Goal: Task Accomplishment & Management: Manage account settings

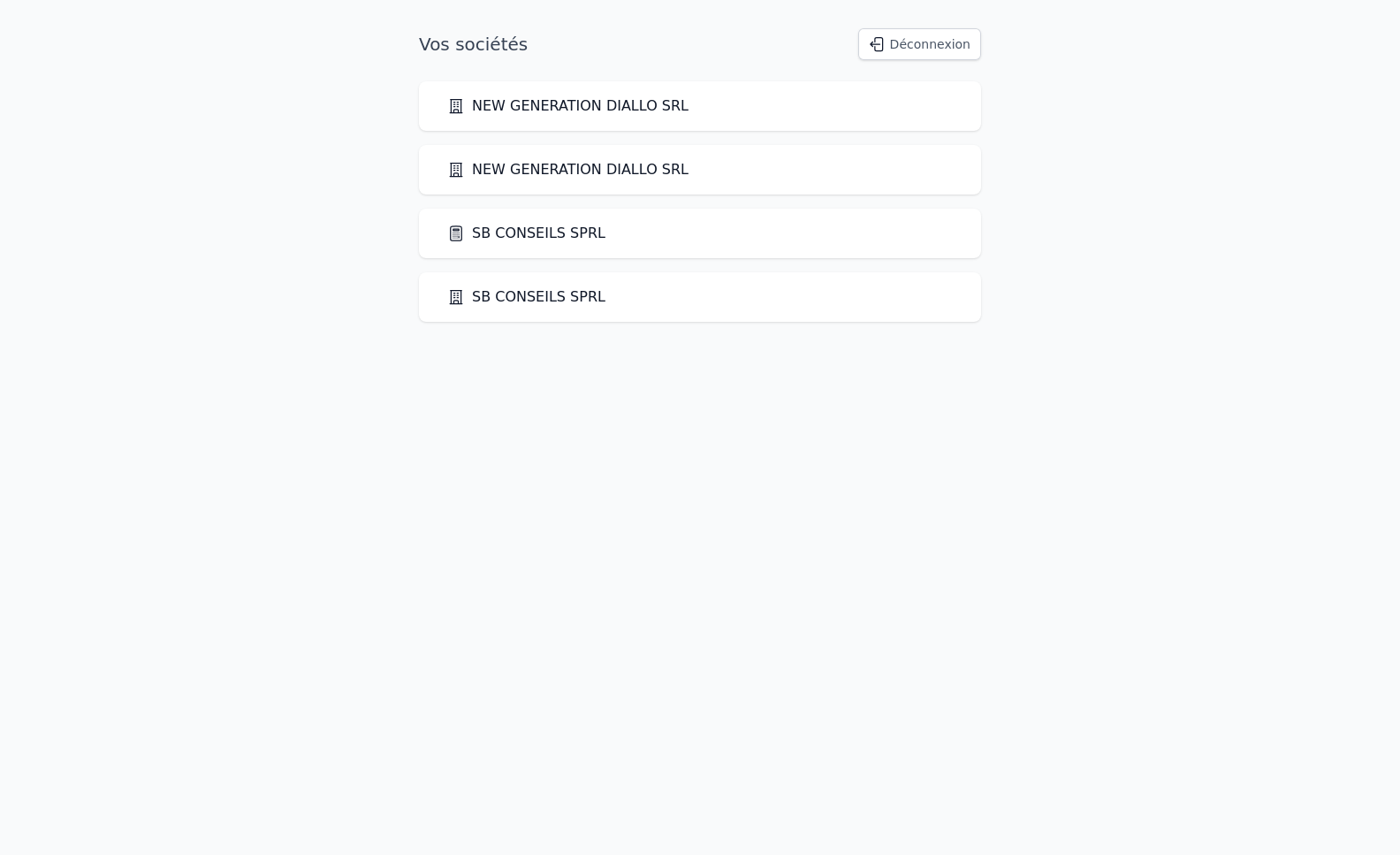
click at [567, 226] on link "SB CONSEILS SPRL" at bounding box center [527, 233] width 158 height 21
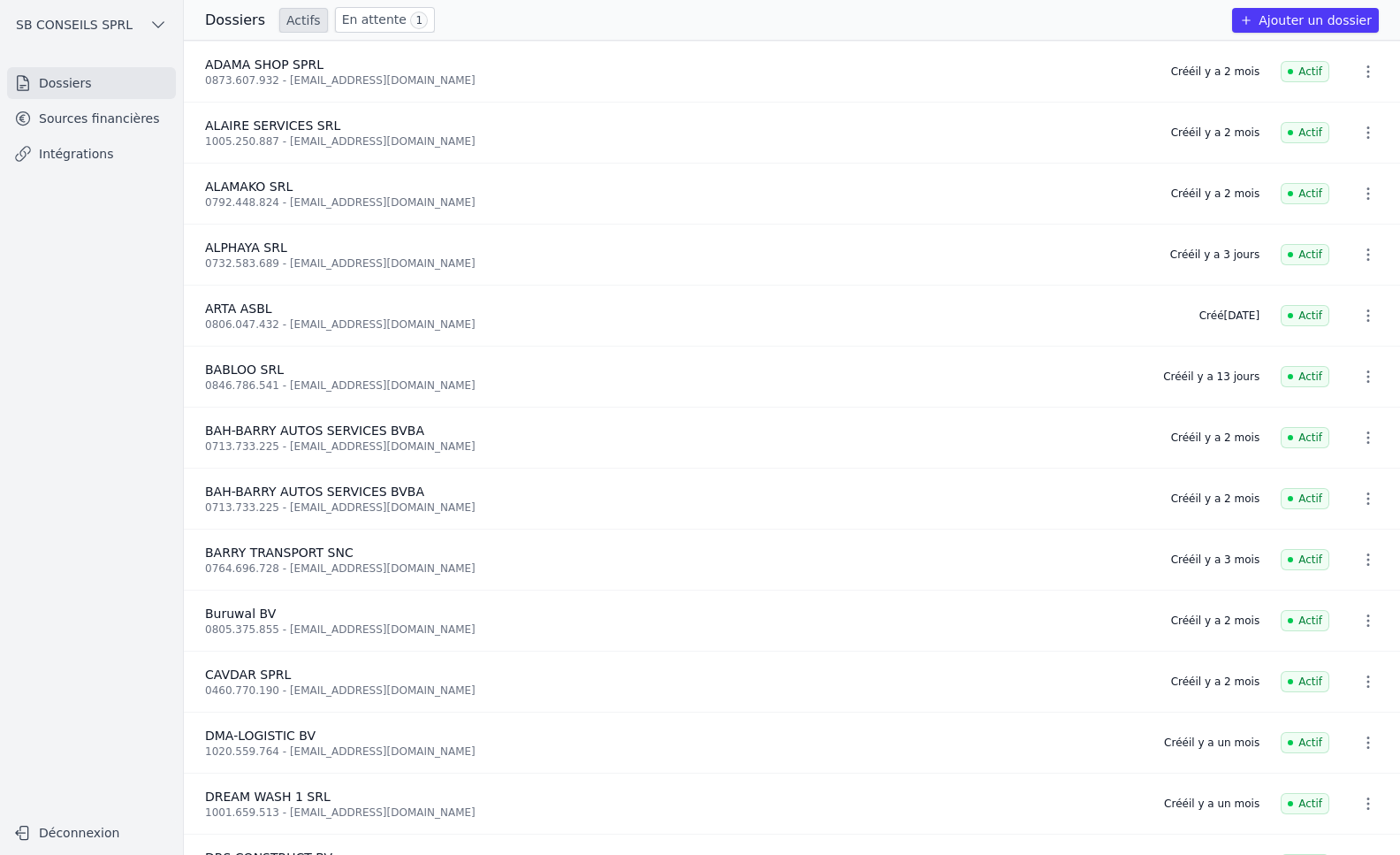
click at [88, 117] on link "Sources financières" at bounding box center [92, 118] width 169 height 32
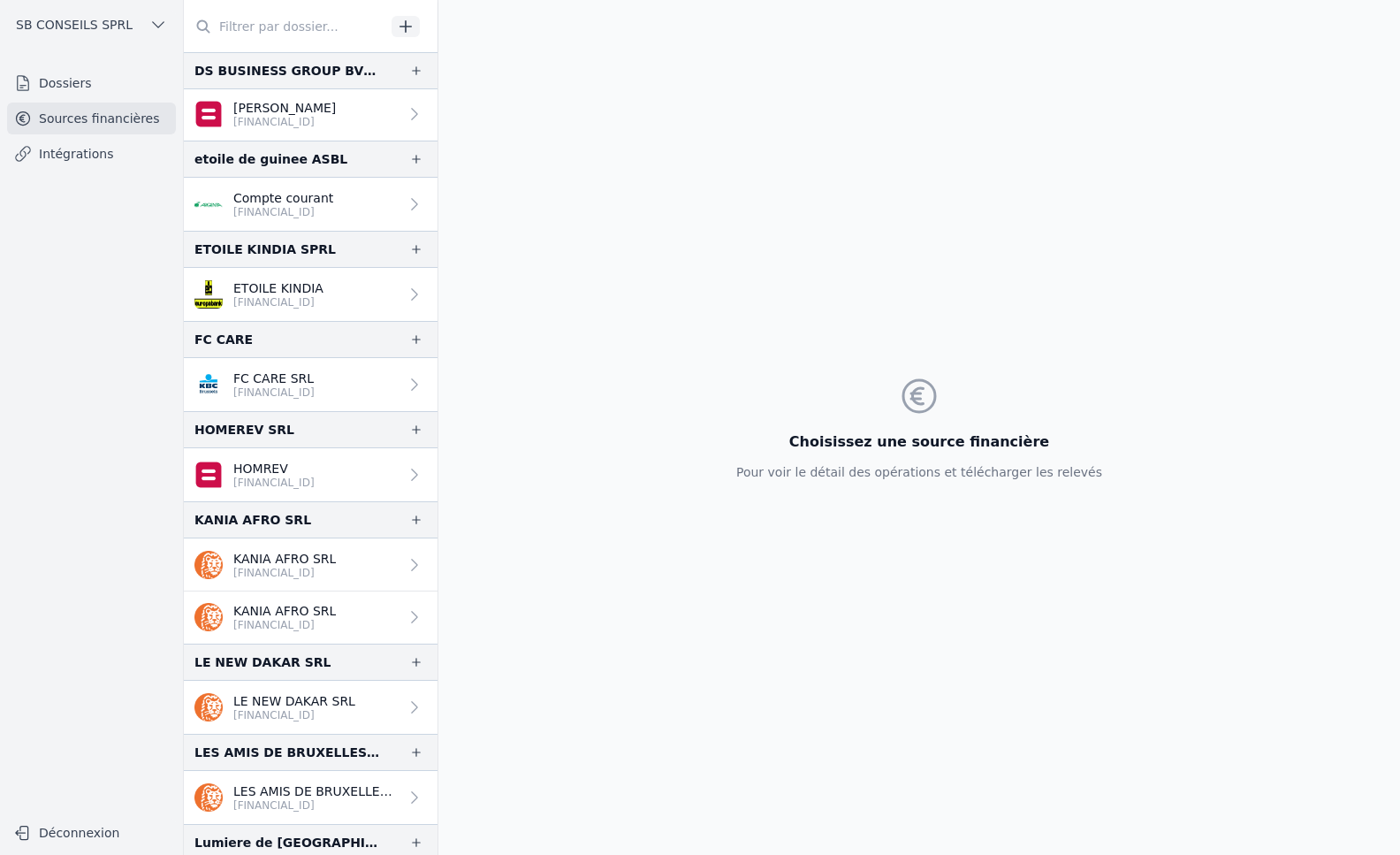
scroll to position [1680, 0]
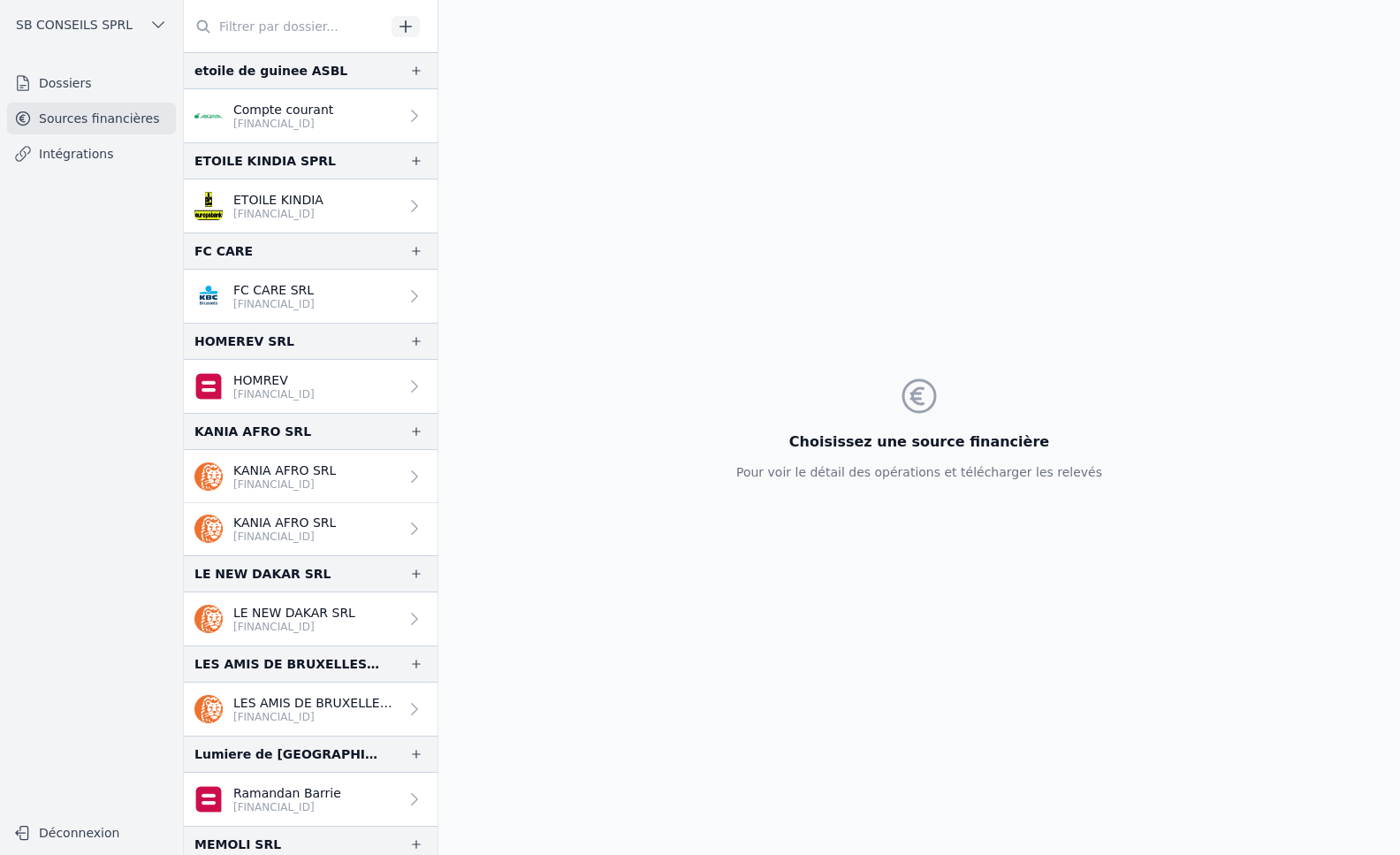
click at [290, 624] on p "[FINANCIAL_ID]" at bounding box center [294, 626] width 122 height 14
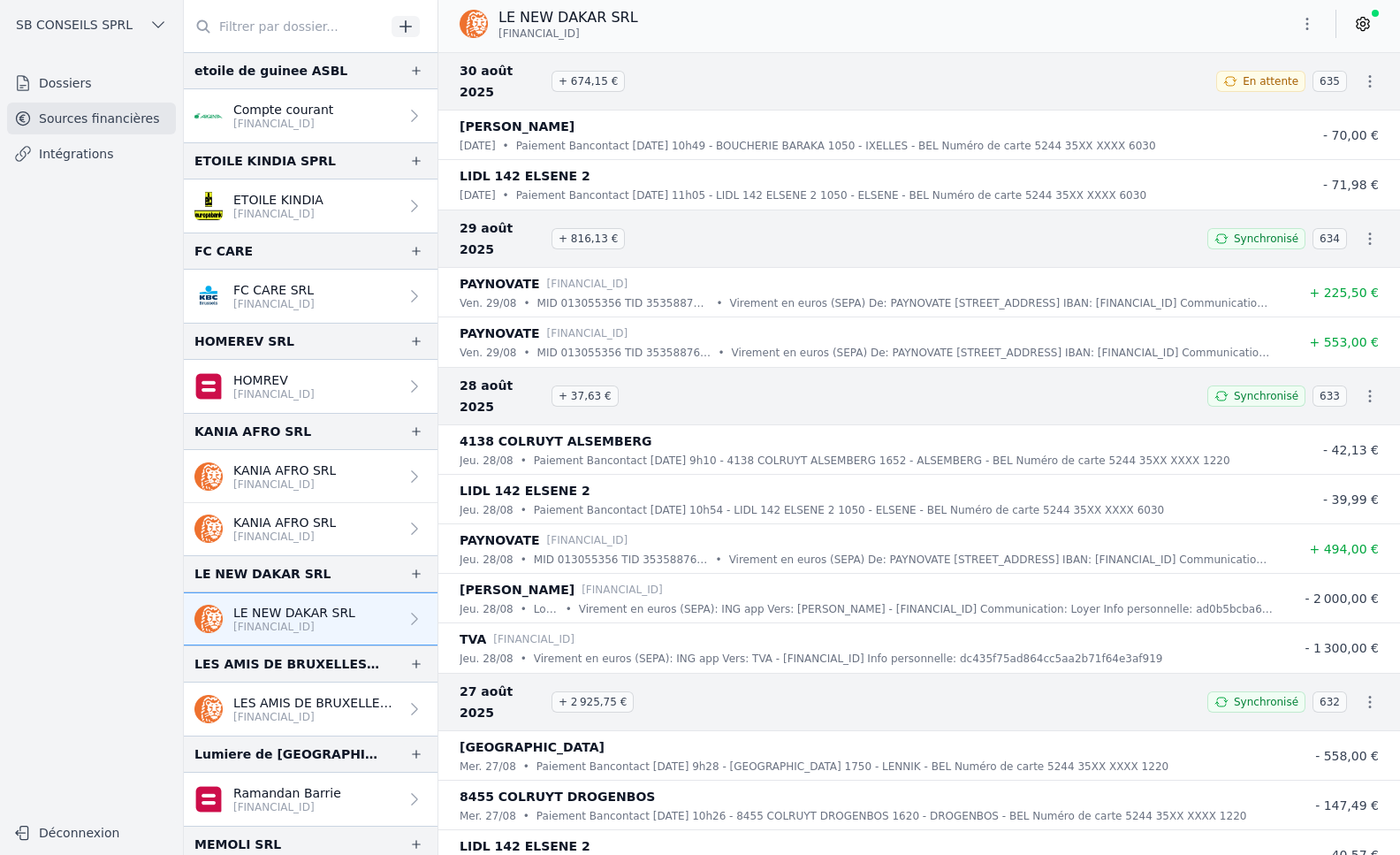
click at [1366, 20] on icon at bounding box center [1363, 23] width 18 height 18
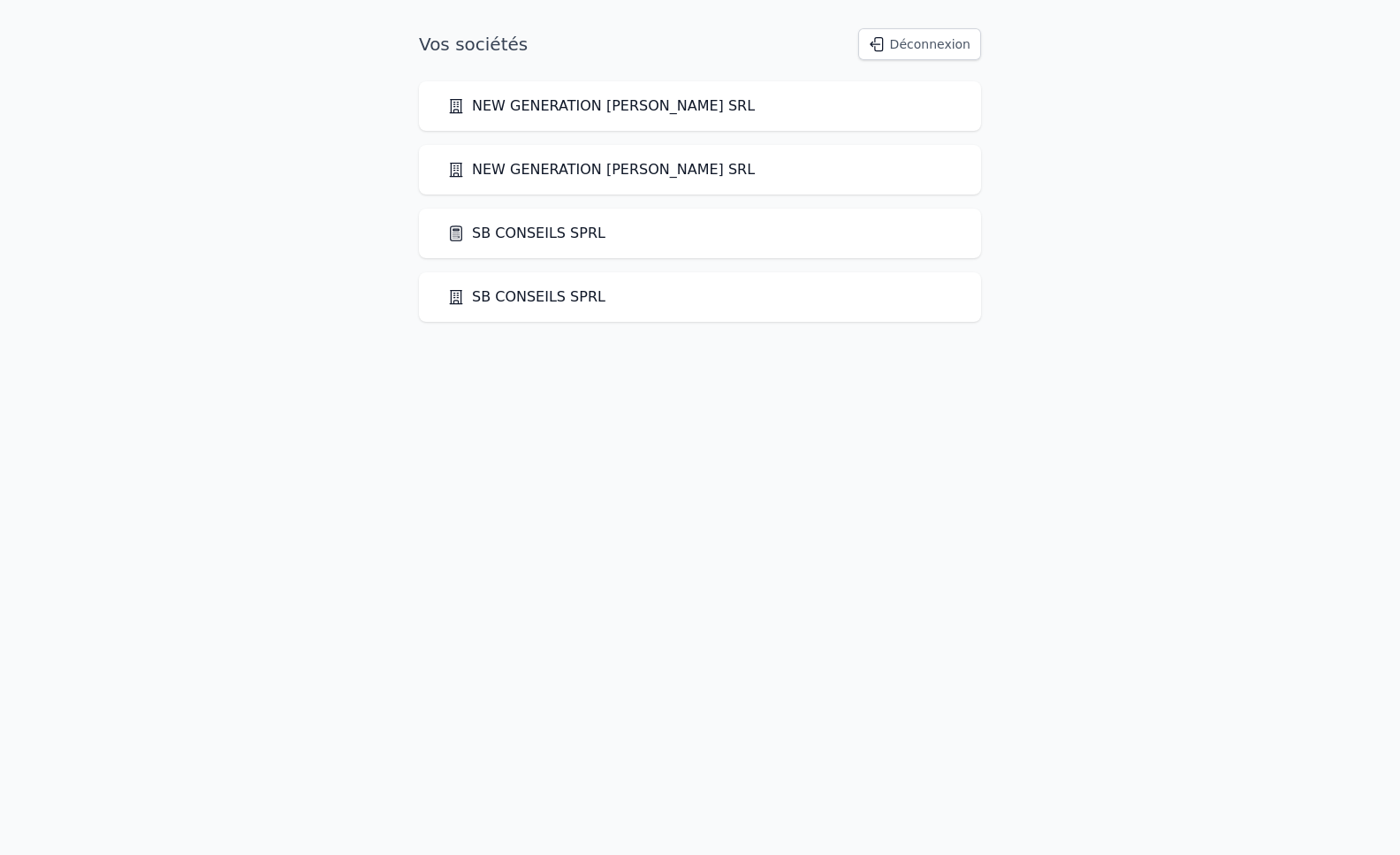
click at [513, 225] on link "SB CONSEILS SPRL" at bounding box center [527, 233] width 158 height 21
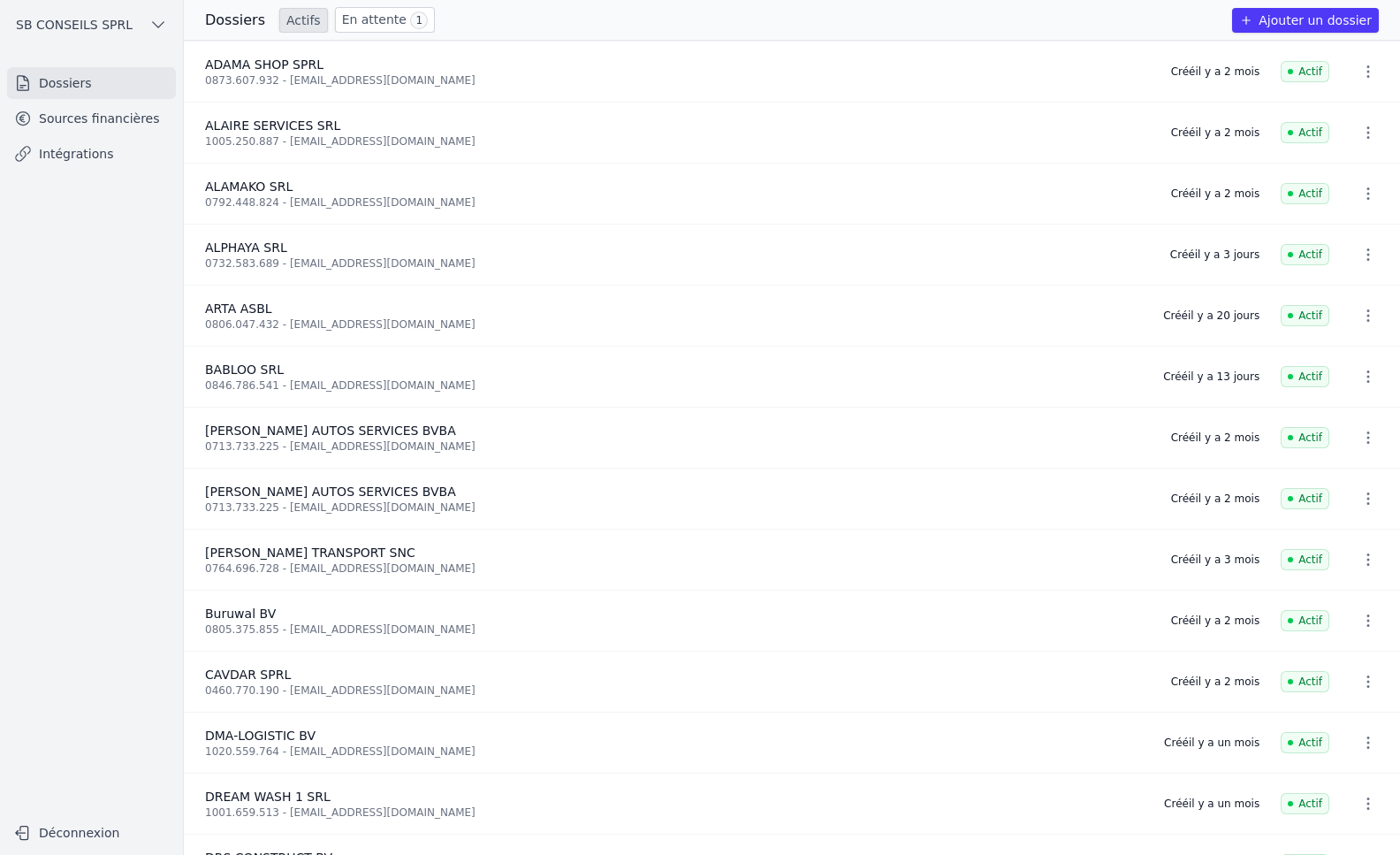
click at [113, 123] on link "Sources financières" at bounding box center [92, 118] width 169 height 32
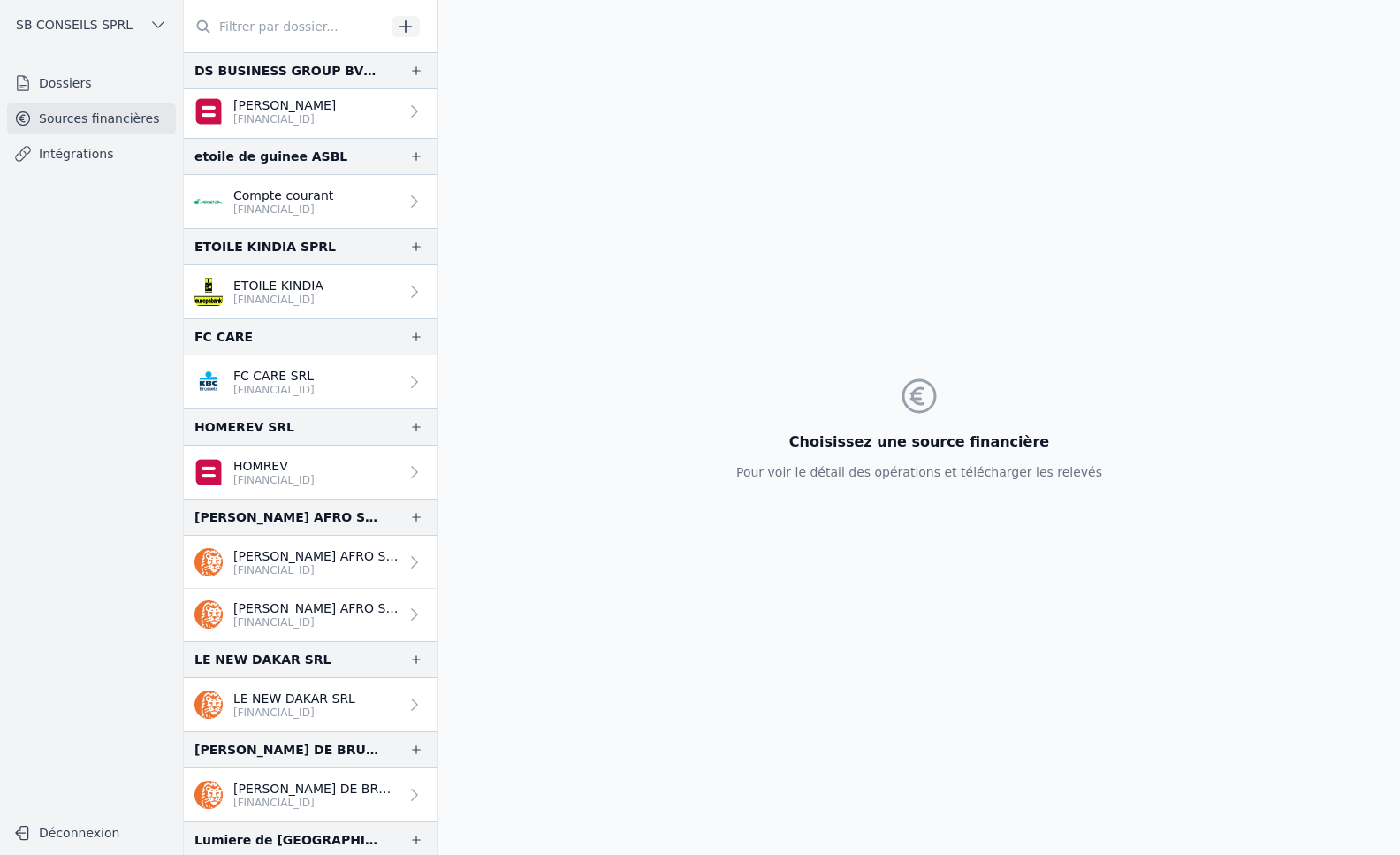
scroll to position [1592, 0]
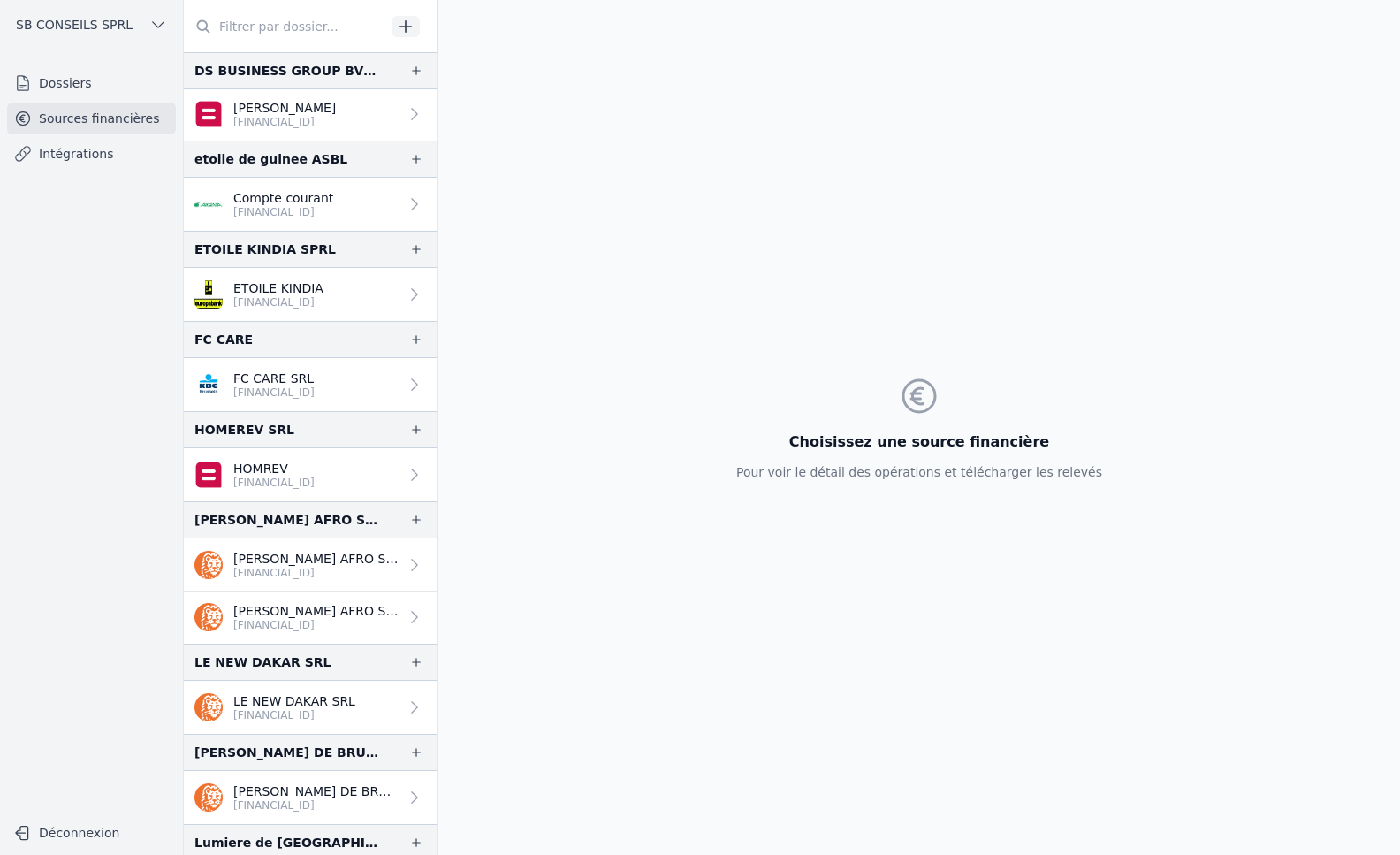
click at [337, 199] on link "Compte courant BE21 9734 4427 6303" at bounding box center [311, 204] width 254 height 53
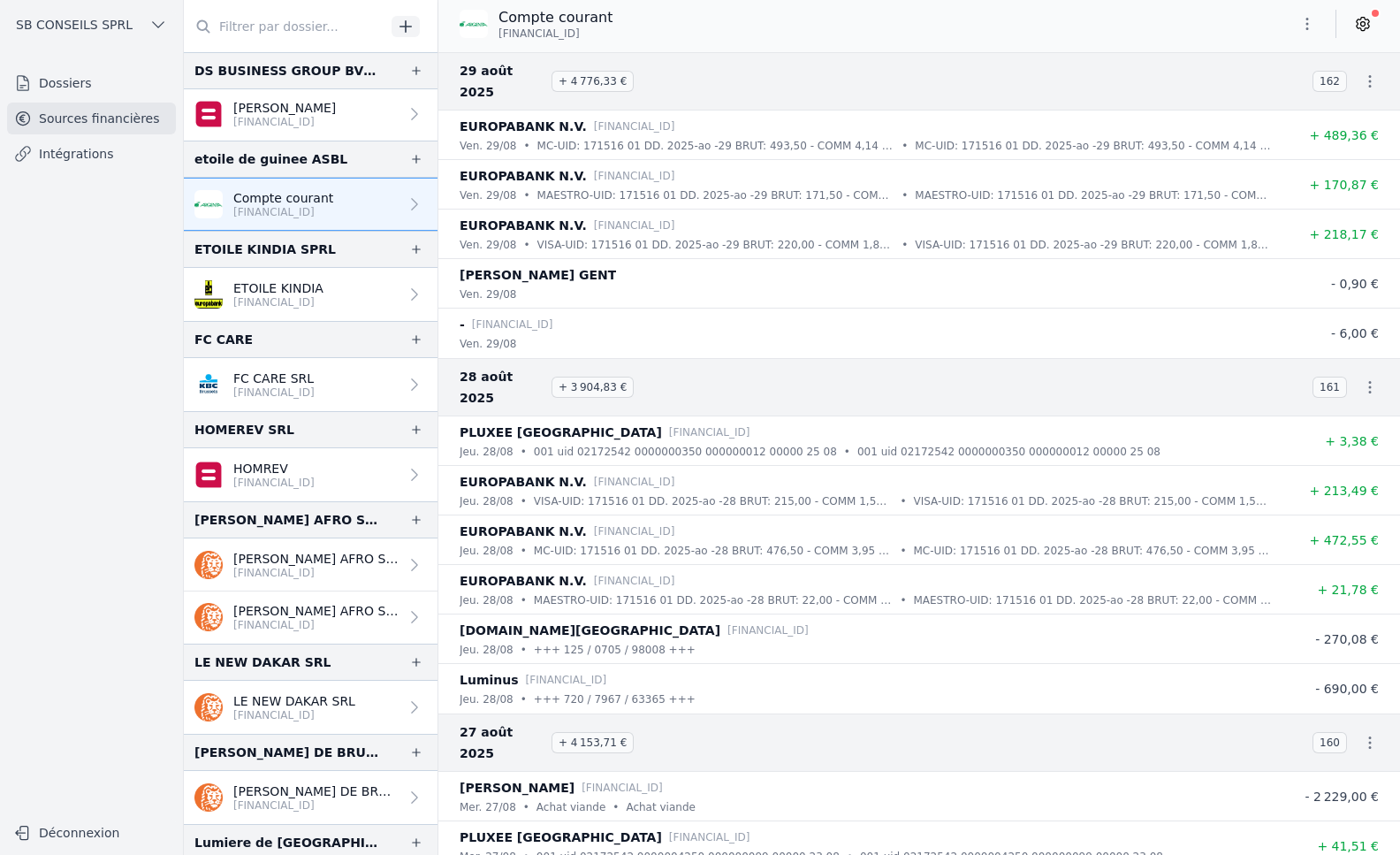
click at [1367, 15] on icon at bounding box center [1363, 23] width 18 height 18
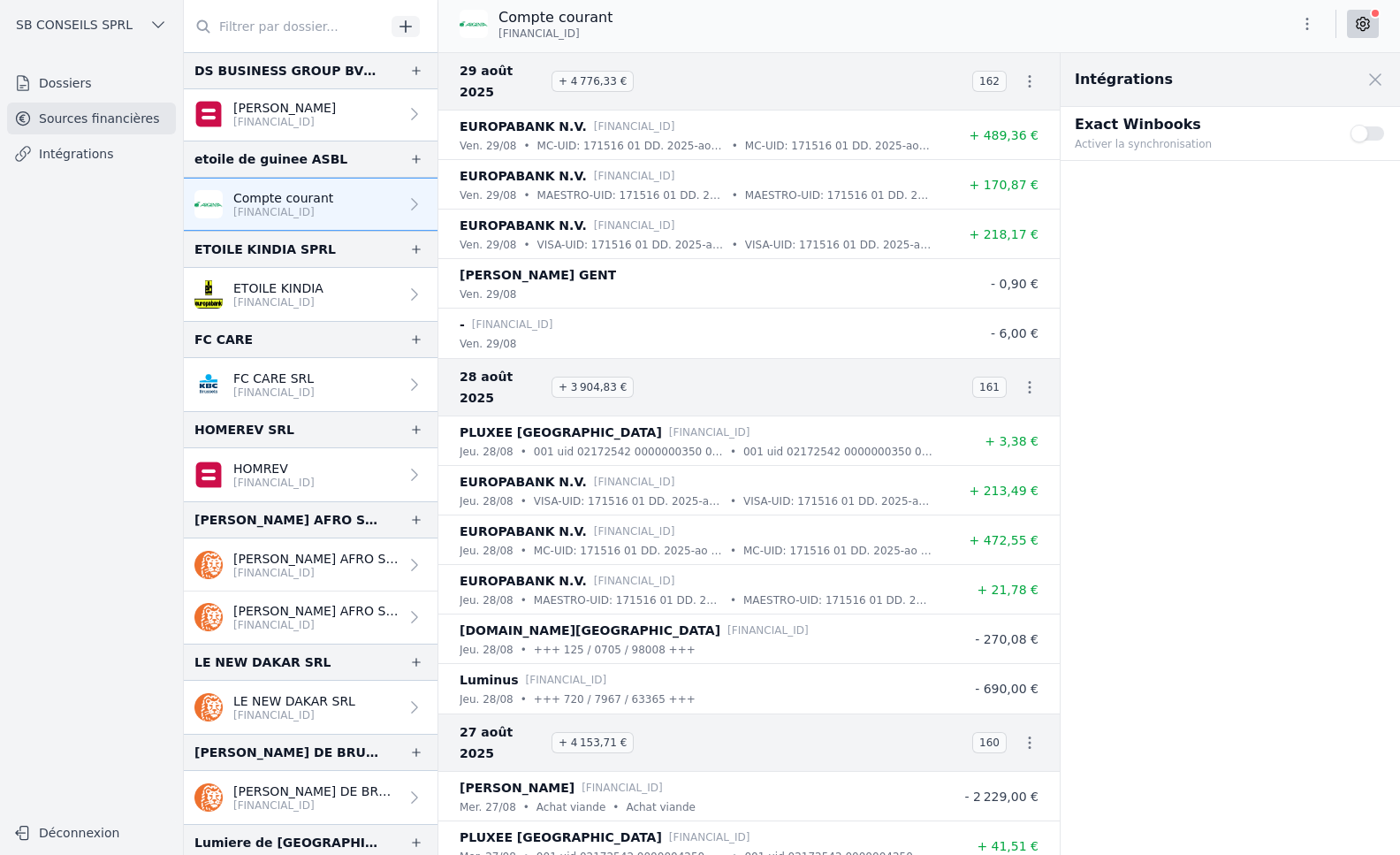
click at [1368, 133] on button "Use setting" at bounding box center [1368, 133] width 35 height 18
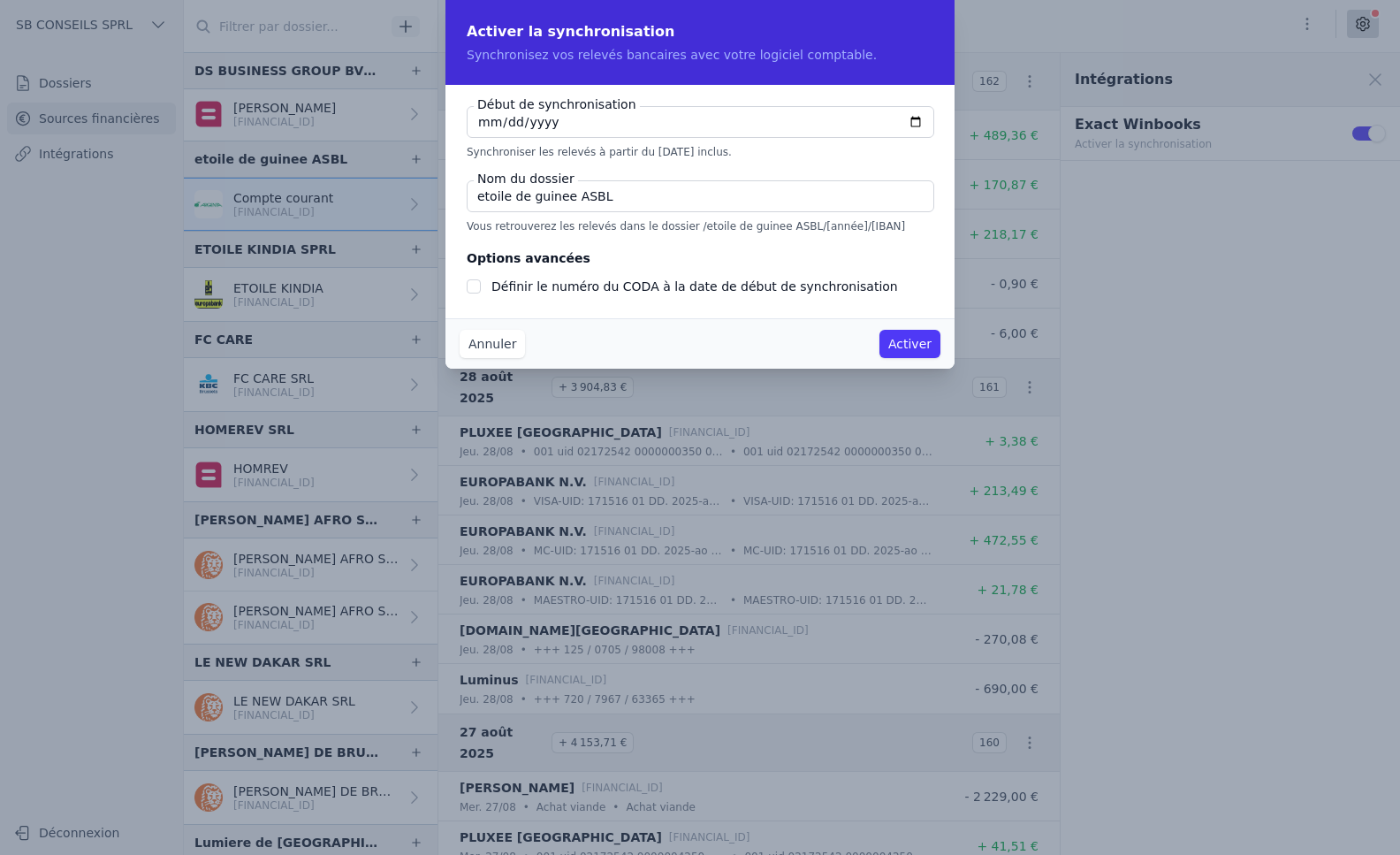
checkbox input "false"
type input "2025-08-01"
type input "2024-01-01"
click at [472, 287] on input "Définir le numéro du CODA à la date de début de synchronisation" at bounding box center [473, 286] width 14 height 14
checkbox input "true"
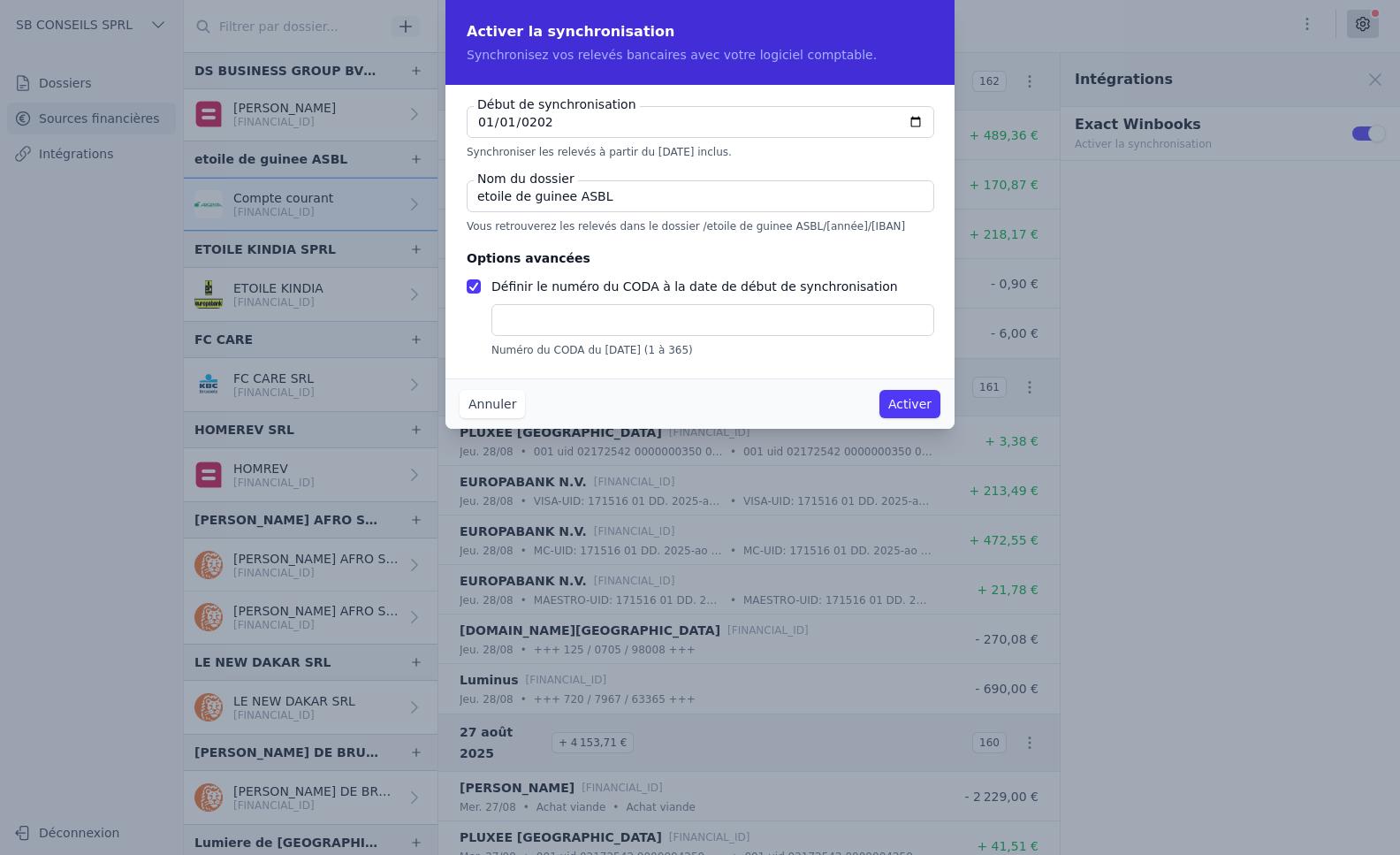
click at [504, 321] on input "text" at bounding box center [713, 320] width 443 height 32
type input "1"
click at [925, 407] on button "Activer" at bounding box center [911, 404] width 61 height 28
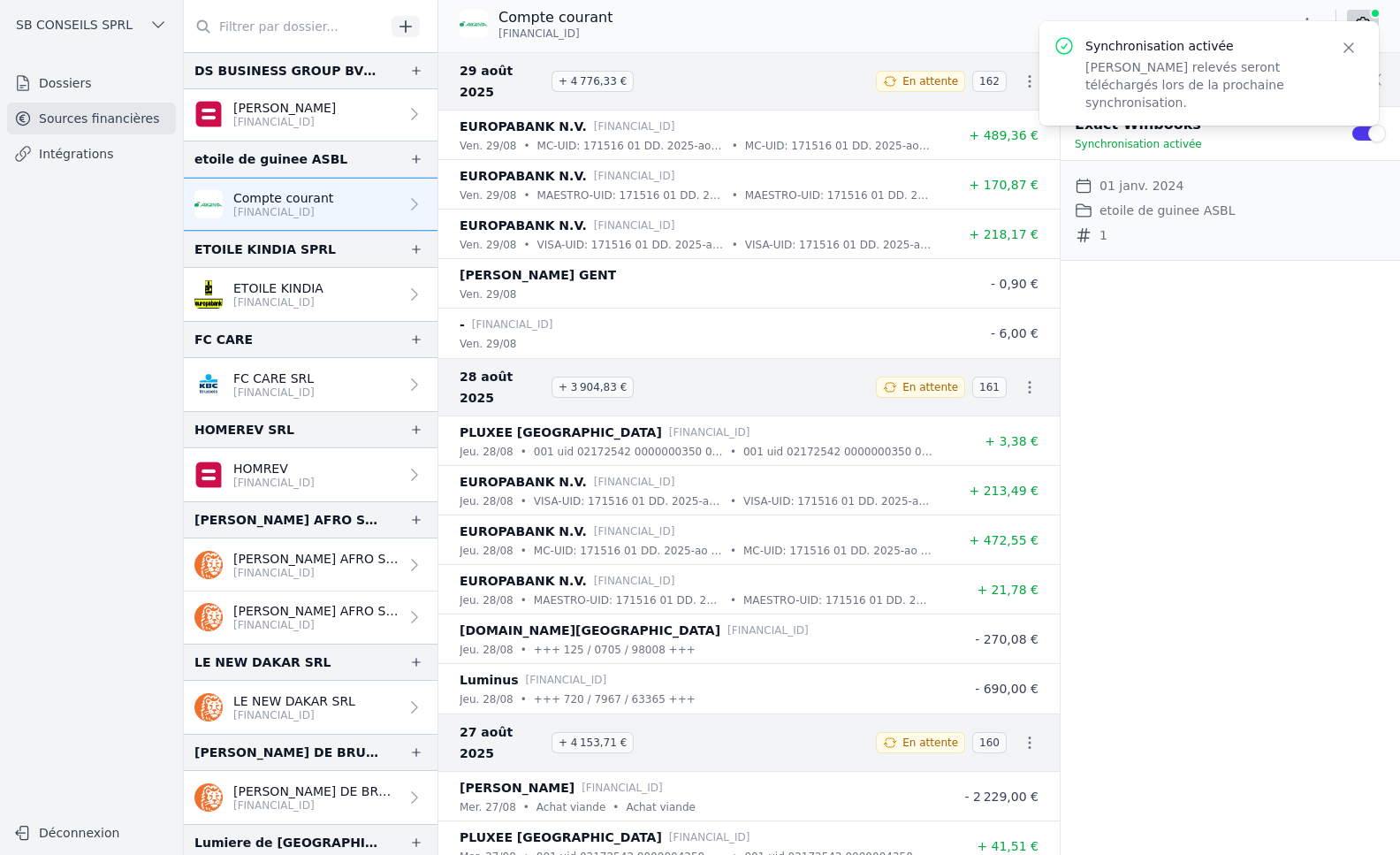
click at [83, 151] on link "Intégrations" at bounding box center [92, 154] width 169 height 32
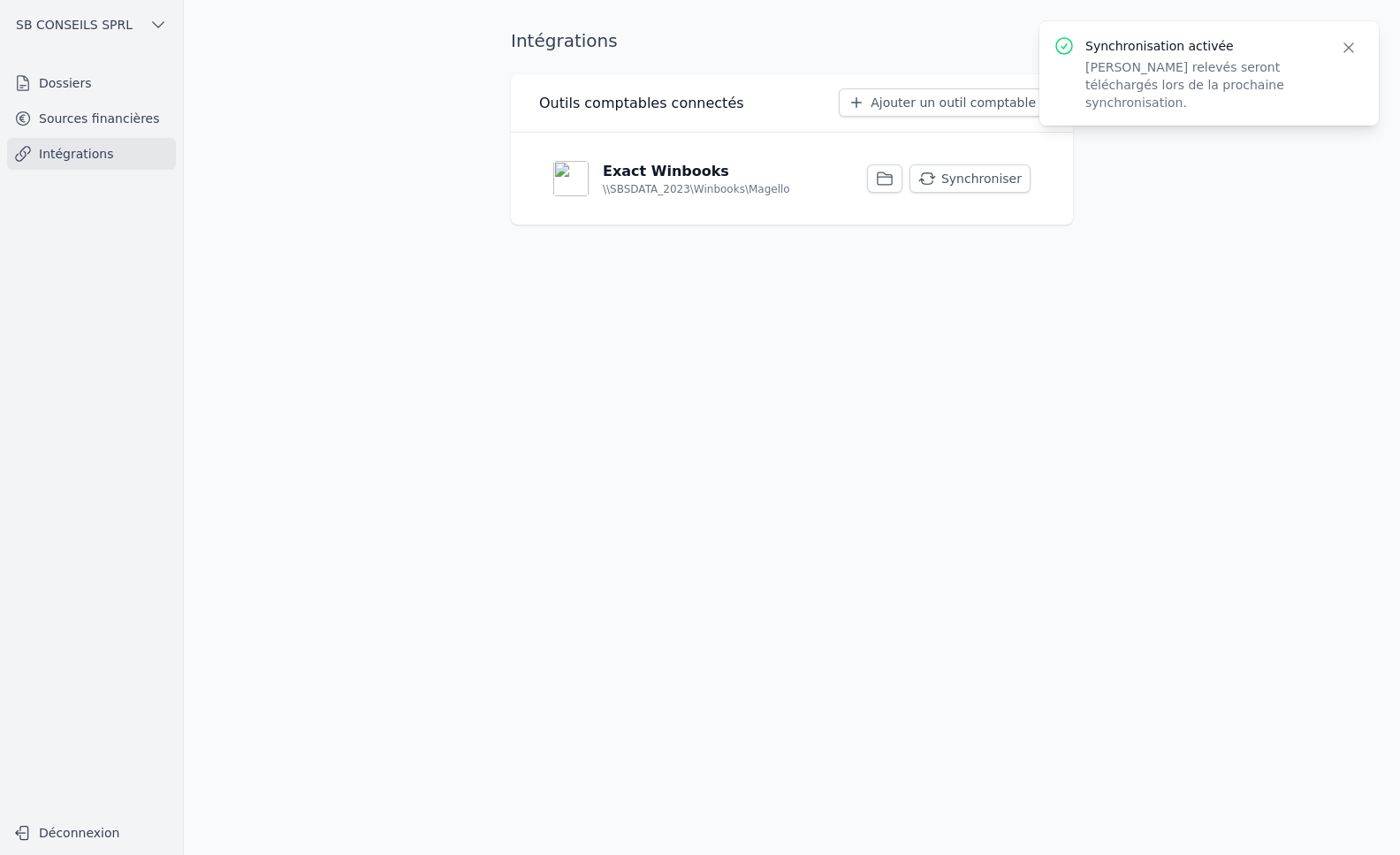
click at [980, 178] on button "Synchroniser" at bounding box center [970, 179] width 121 height 28
click at [109, 115] on link "Sources financières" at bounding box center [92, 118] width 169 height 32
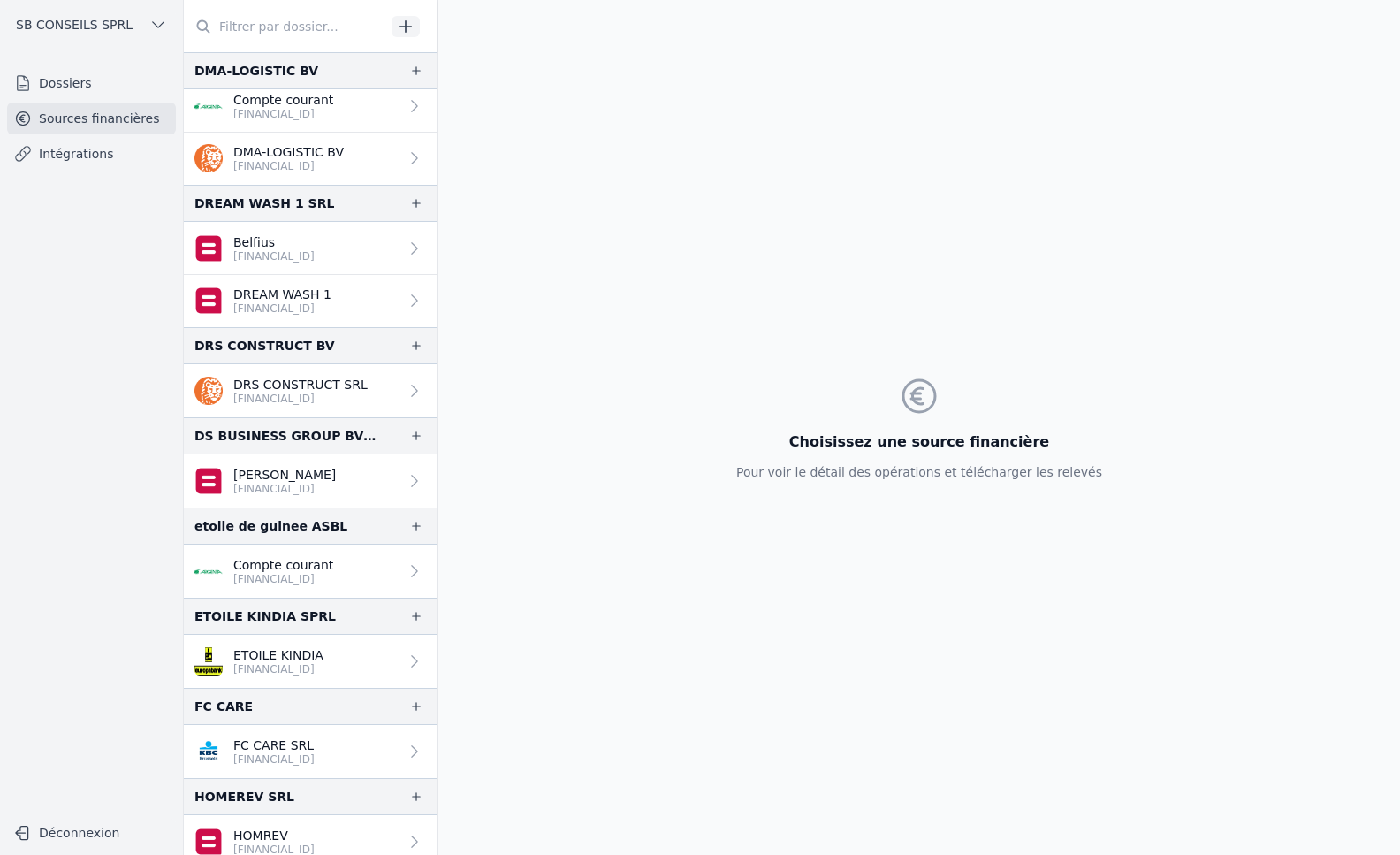
scroll to position [1238, 0]
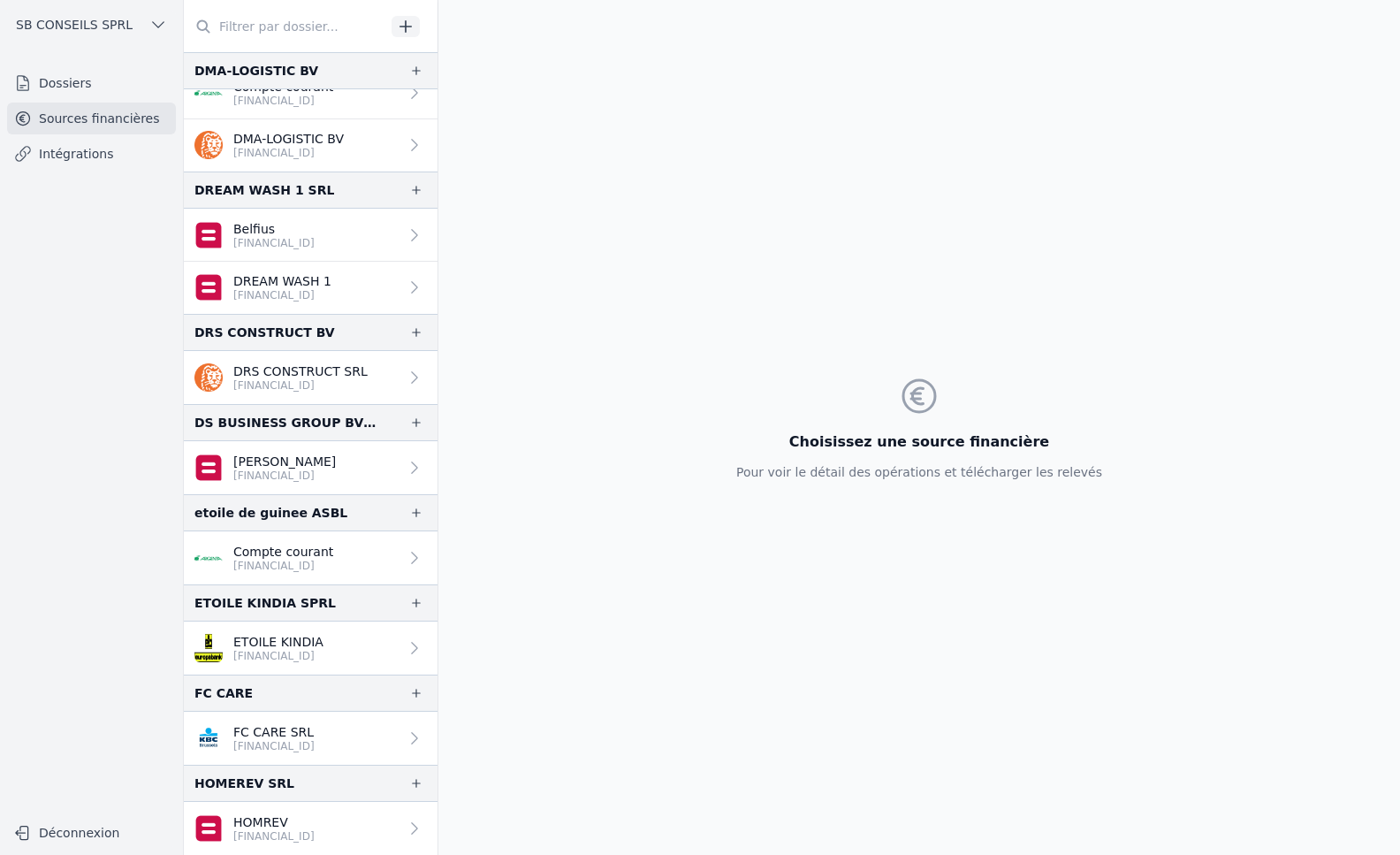
click at [348, 559] on link "Compte courant BE21 9734 4427 6303" at bounding box center [311, 557] width 254 height 53
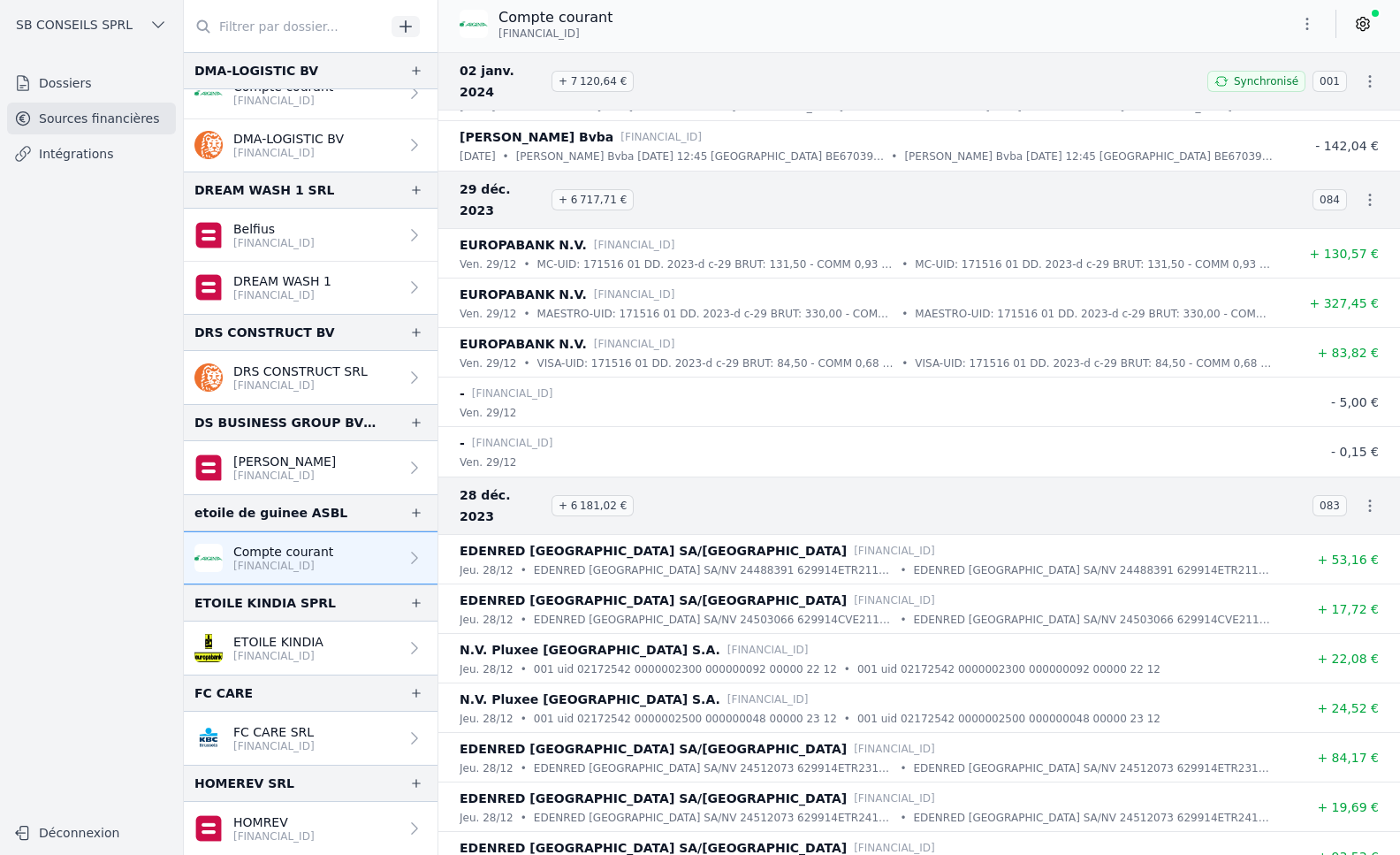
scroll to position [138332, 0]
